Goal: Task Accomplishment & Management: Manage account settings

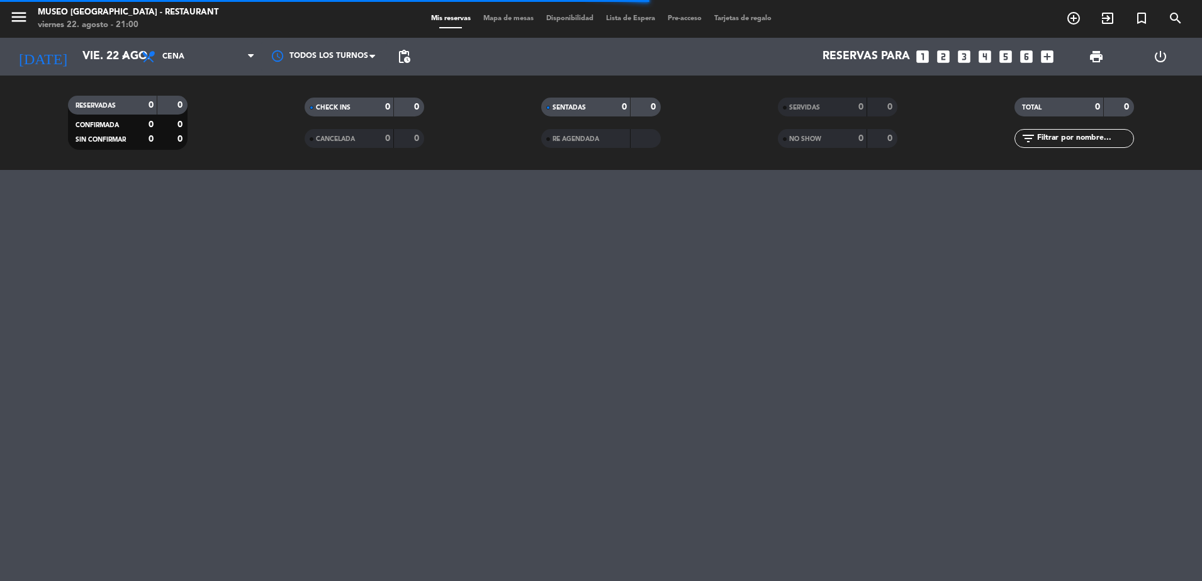
click at [836, 143] on div "NO SHOW" at bounding box center [810, 139] width 58 height 14
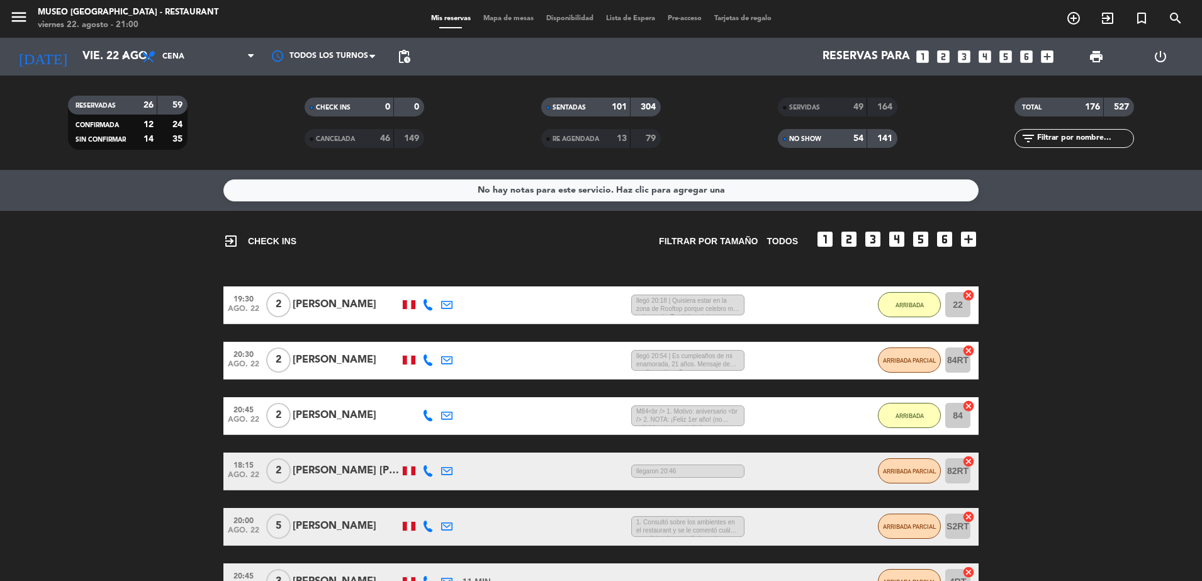
click at [820, 108] on span "SERVIDAS" at bounding box center [804, 107] width 31 height 6
click at [1113, 135] on input "text" at bounding box center [1085, 139] width 98 height 14
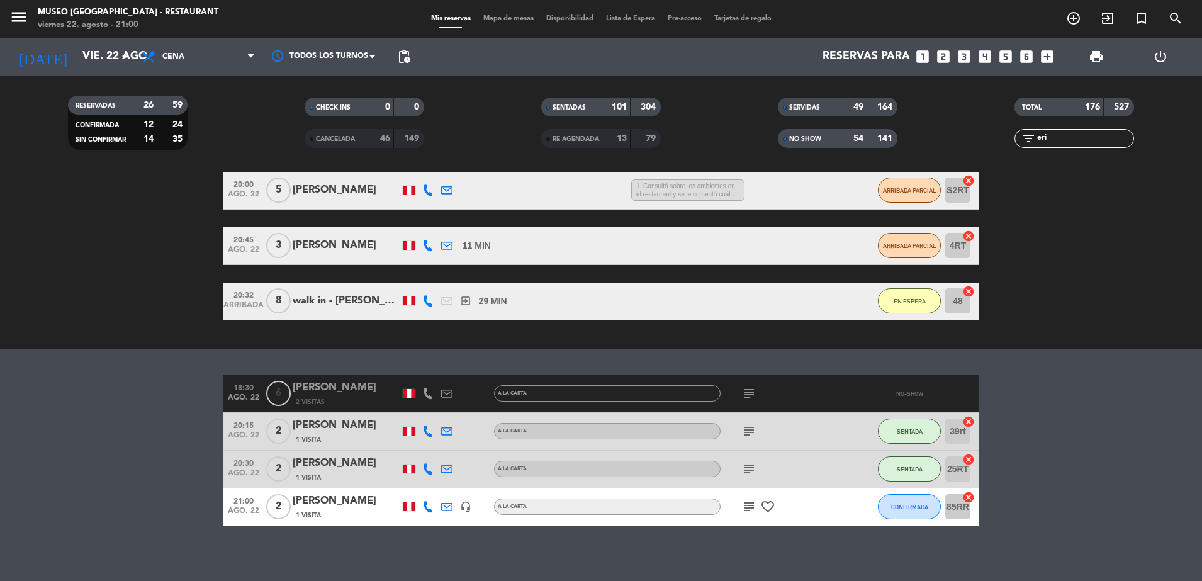
scroll to position [397, 0]
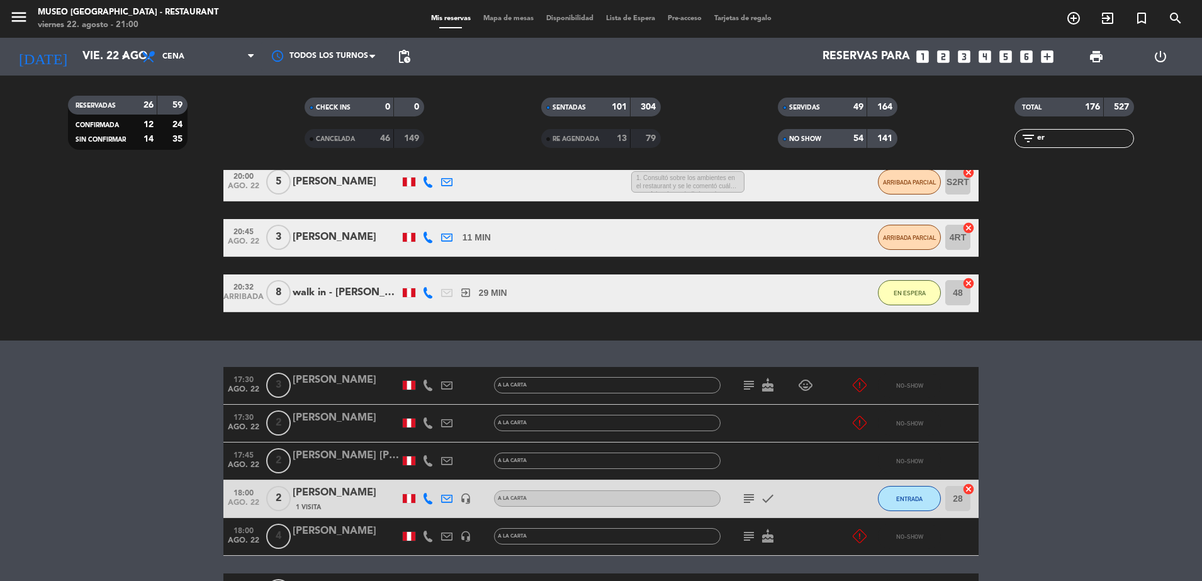
type input "e"
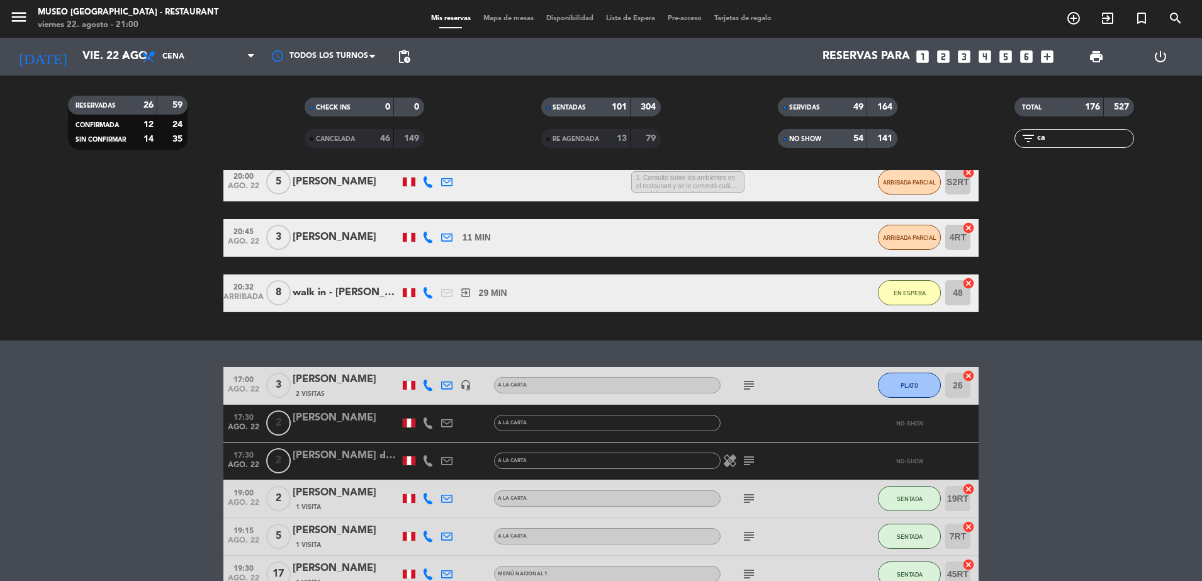
type input "c"
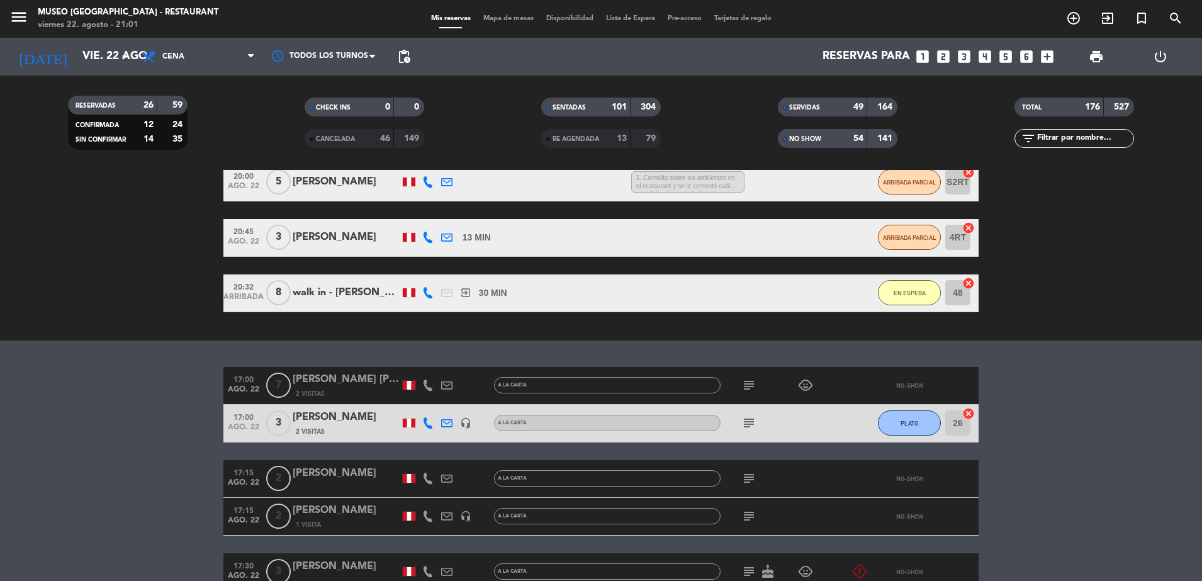
click at [1070, 137] on input "text" at bounding box center [1085, 139] width 98 height 14
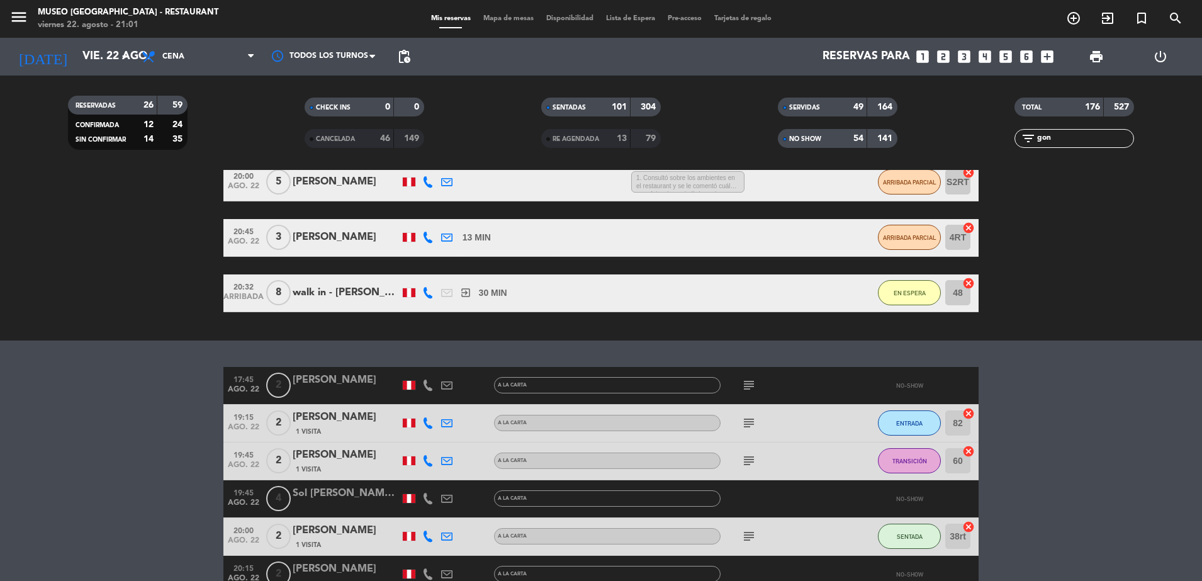
scroll to position [339, 0]
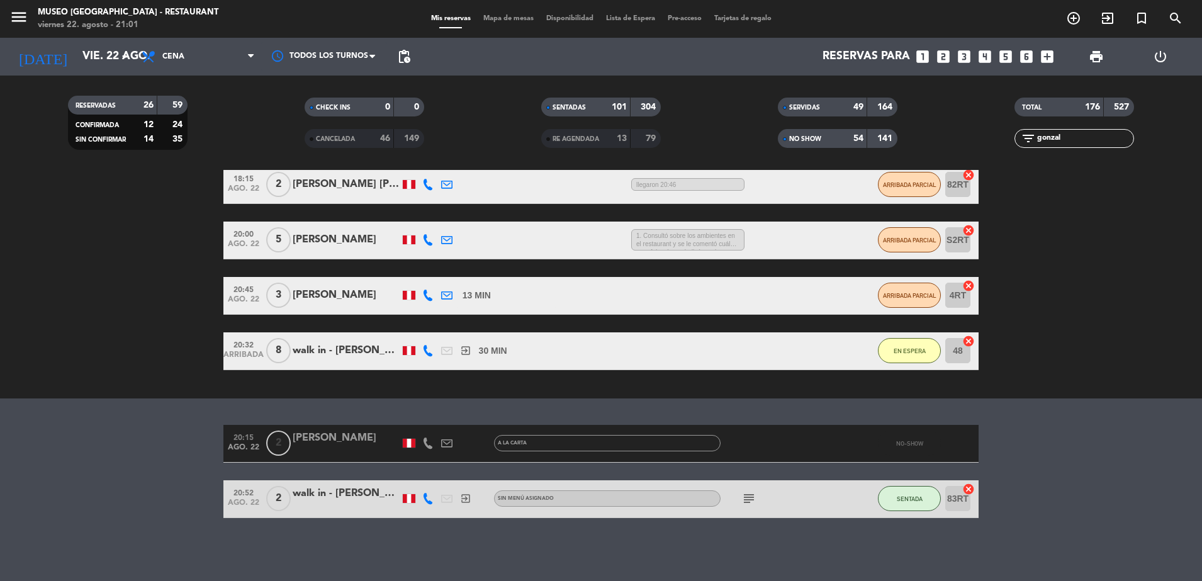
type input "gonzal"
click at [366, 431] on div "[PERSON_NAME]" at bounding box center [346, 438] width 107 height 16
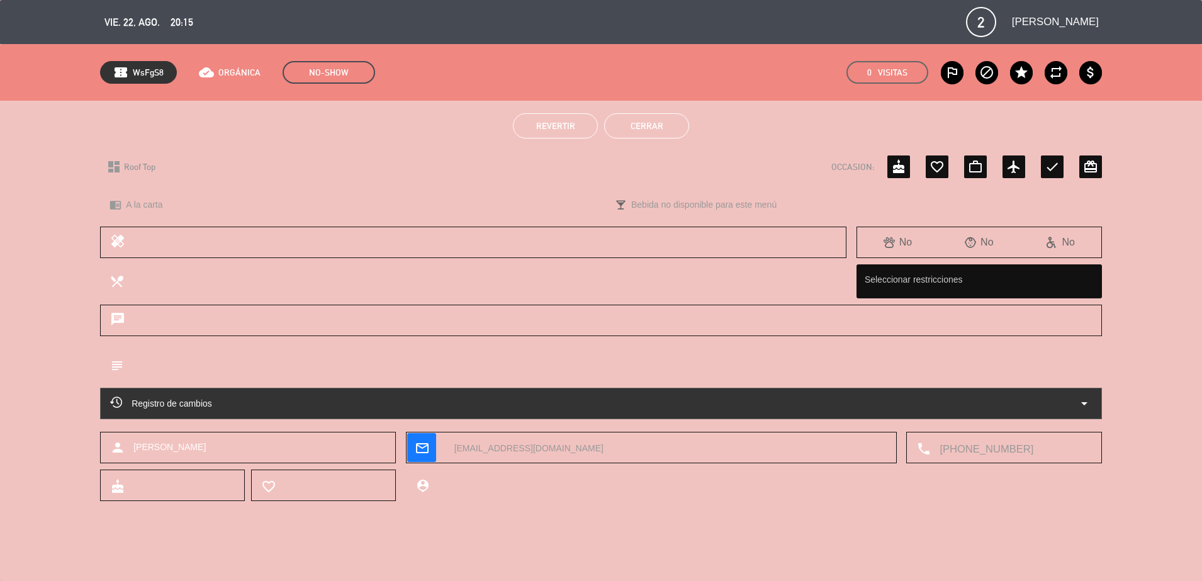
click at [543, 136] on button "Revertir" at bounding box center [555, 125] width 85 height 25
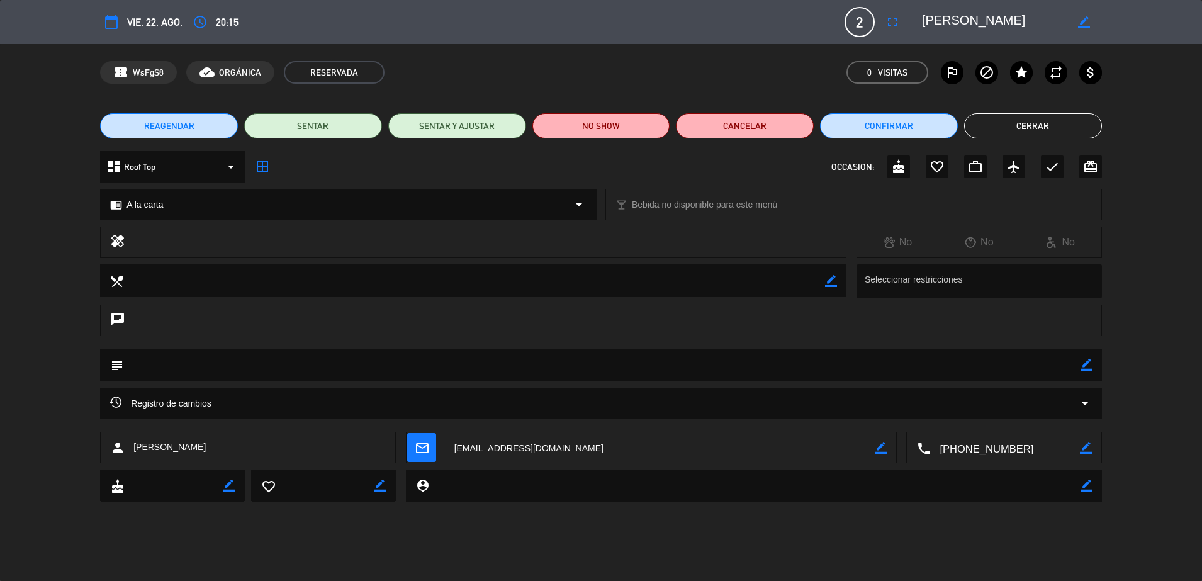
click at [1065, 124] on button "Cerrar" at bounding box center [1033, 125] width 138 height 25
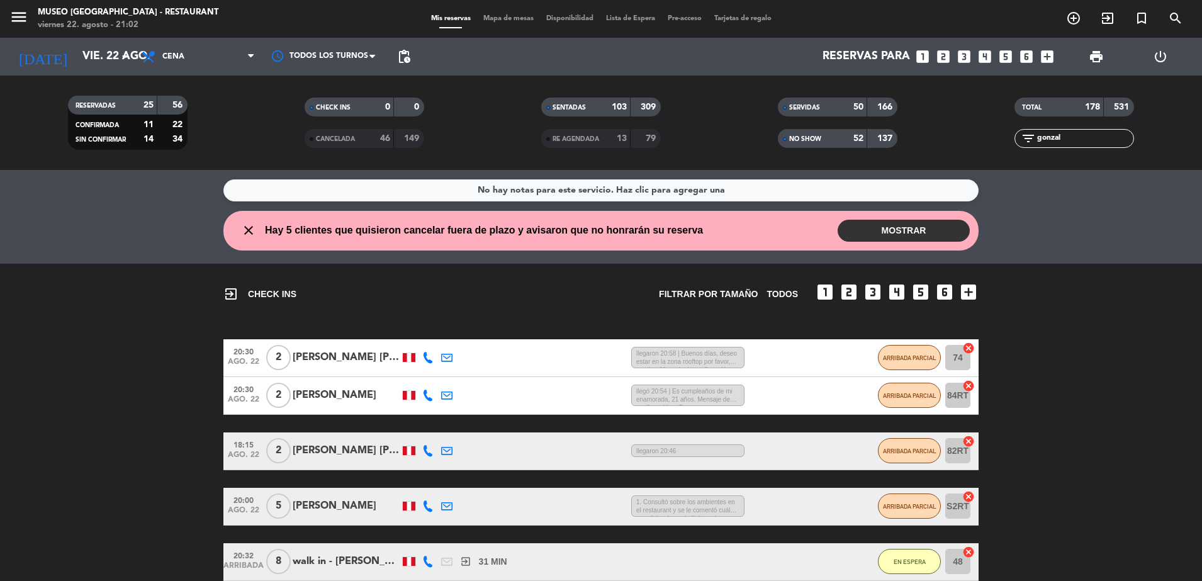
scroll to position [286, 0]
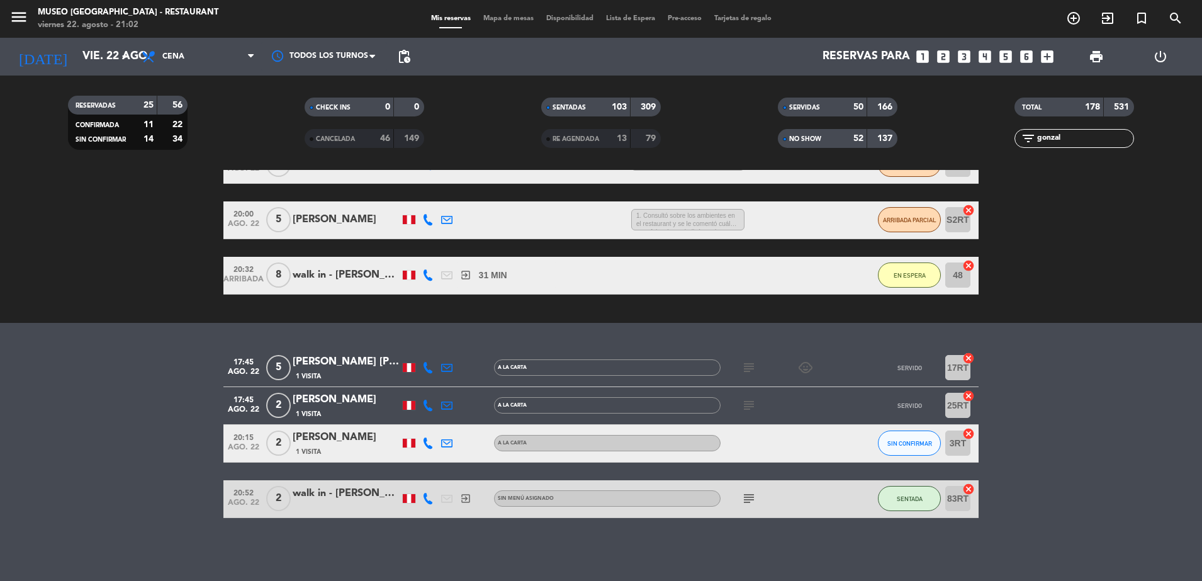
click at [1091, 137] on input "gonzal" at bounding box center [1085, 139] width 98 height 14
